Goal: Check status

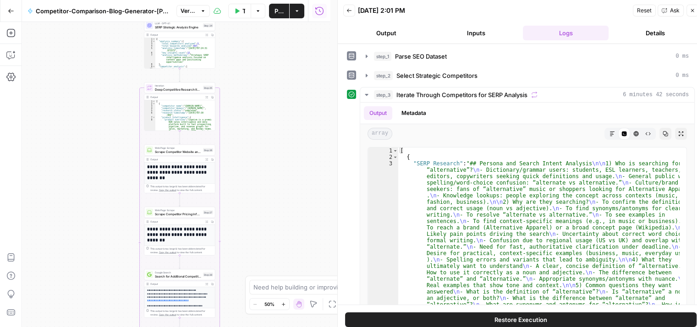
click at [10, 11] on icon "button" at bounding box center [11, 11] width 6 height 6
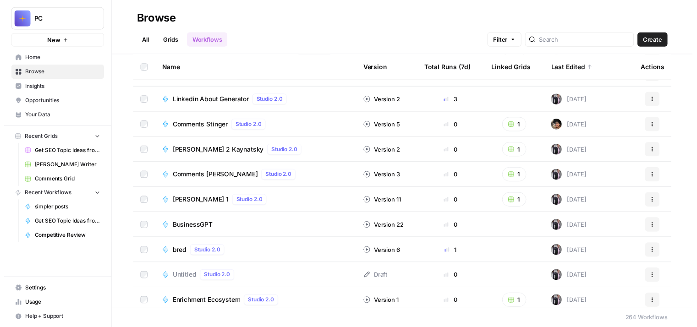
scroll to position [229, 0]
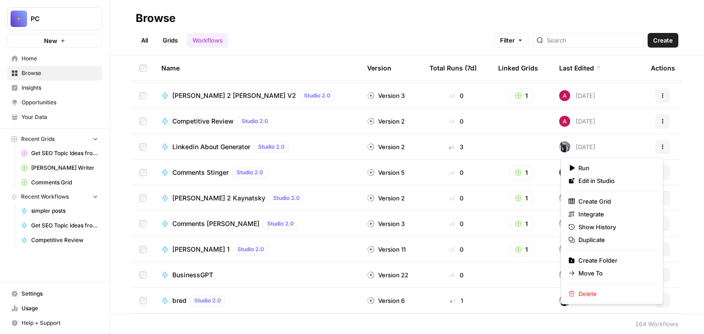
click at [660, 148] on icon "button" at bounding box center [662, 146] width 5 height 5
click at [603, 225] on span "Show History" at bounding box center [614, 227] width 73 height 9
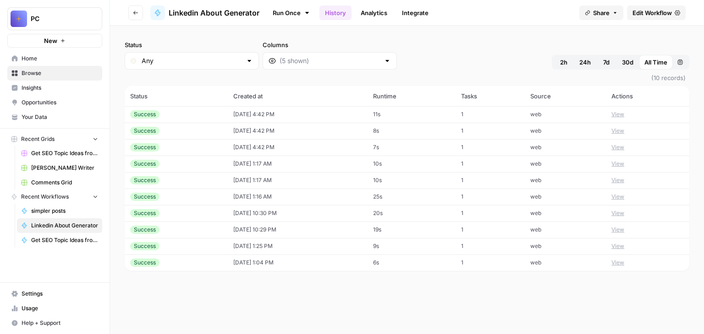
drag, startPoint x: 624, startPoint y: 114, endPoint x: 409, endPoint y: 165, distance: 221.4
click at [409, 165] on td "10s" at bounding box center [411, 164] width 88 height 16
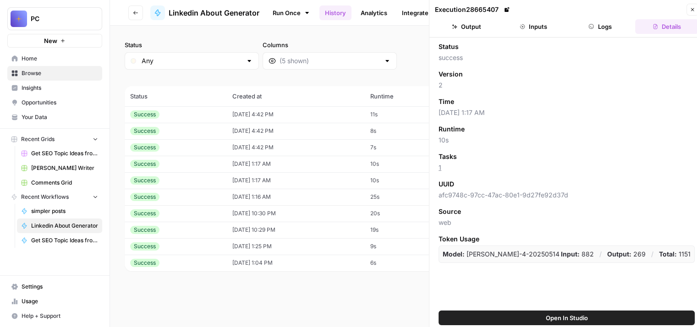
click at [460, 29] on button "Output" at bounding box center [466, 26] width 63 height 15
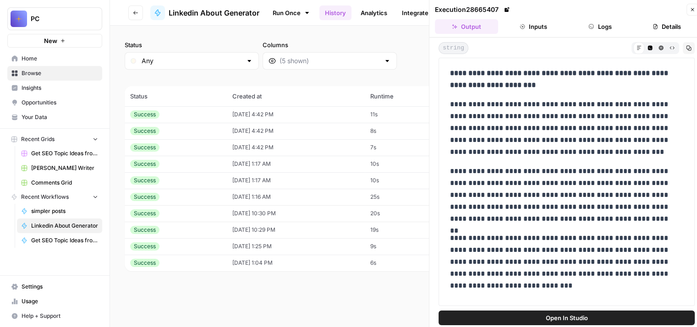
click at [260, 215] on td "[DATE] 10:30 PM" at bounding box center [296, 213] width 138 height 16
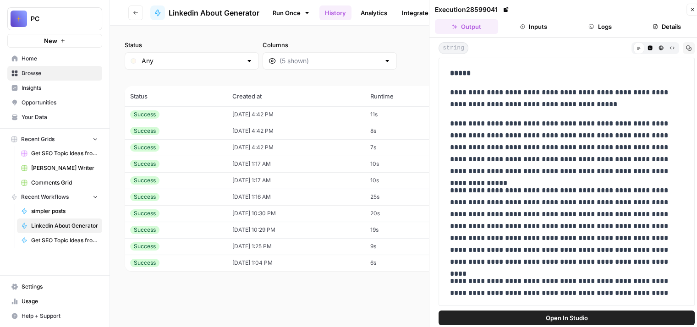
click at [262, 163] on td "[DATE] 1:17 AM" at bounding box center [296, 164] width 138 height 16
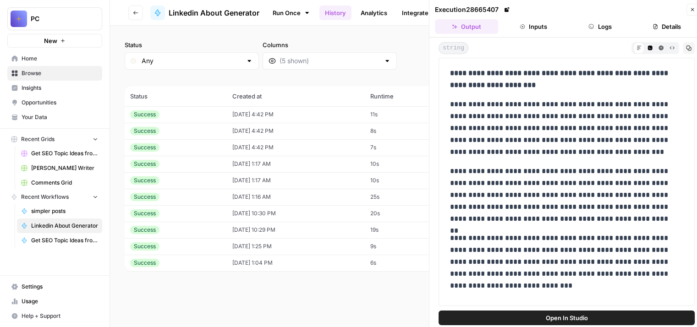
click at [241, 214] on td "[DATE] 10:30 PM" at bounding box center [296, 213] width 138 height 16
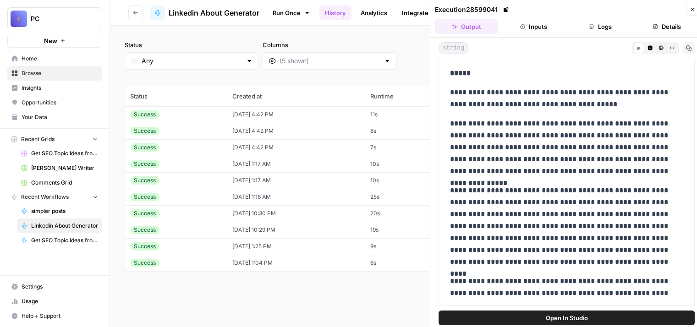
click at [237, 231] on td "[DATE] 10:29 PM" at bounding box center [296, 230] width 138 height 16
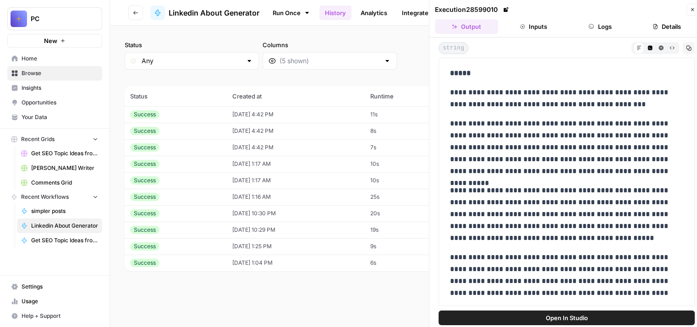
click at [233, 144] on td "[DATE] 4:42 PM" at bounding box center [296, 147] width 138 height 16
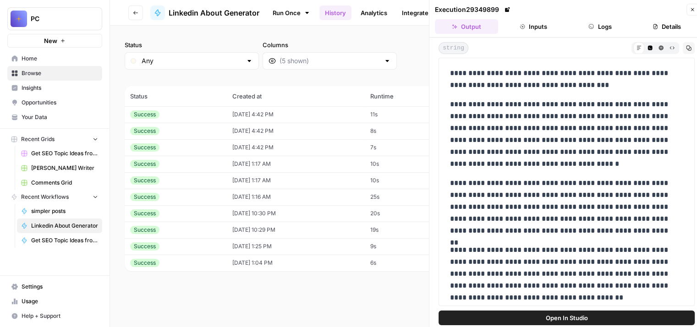
click at [236, 127] on td "[DATE] 4:42 PM" at bounding box center [296, 131] width 138 height 16
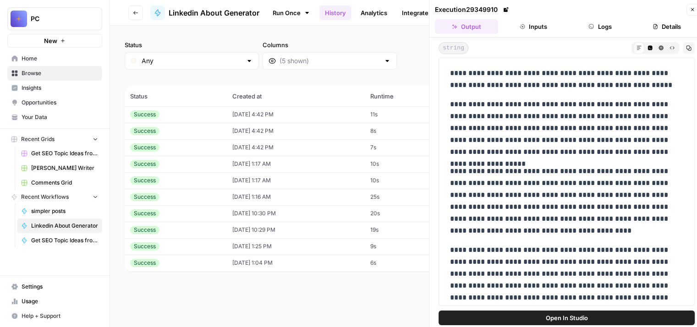
click at [233, 132] on td "[DATE] 4:42 PM" at bounding box center [296, 131] width 138 height 16
click at [233, 142] on td "[DATE] 4:42 PM" at bounding box center [296, 147] width 138 height 16
